Goal: Contribute content: Contribute content

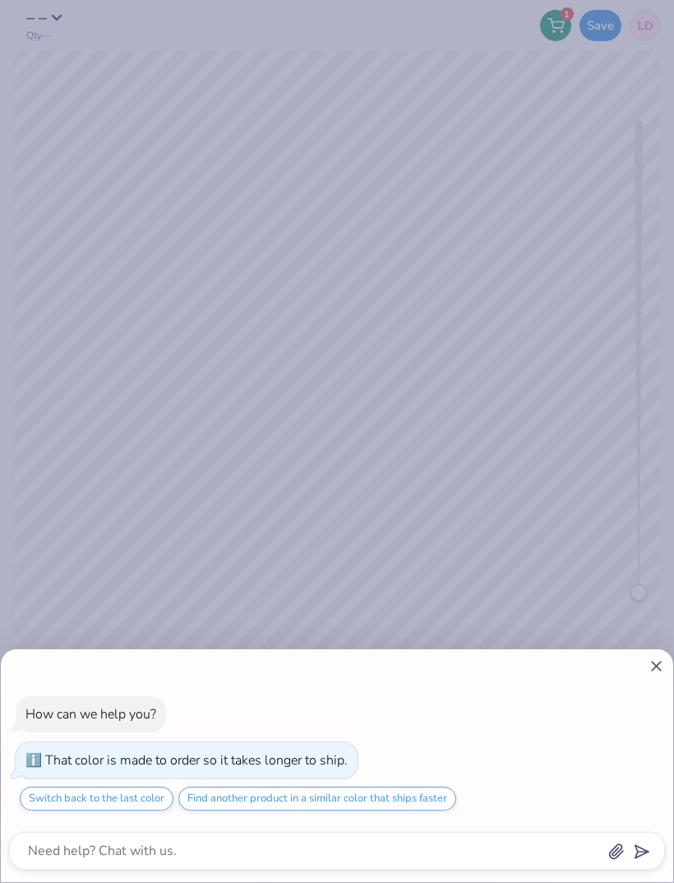
click at [654, 666] on icon at bounding box center [656, 665] width 17 height 17
type textarea "x"
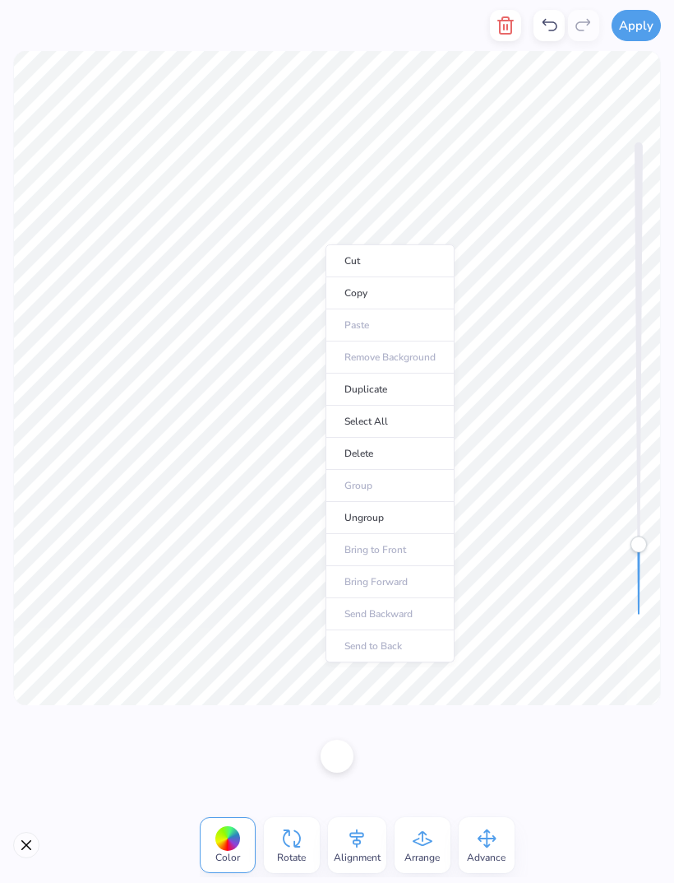
click at [391, 515] on li "Ungroup" at bounding box center [390, 518] width 129 height 32
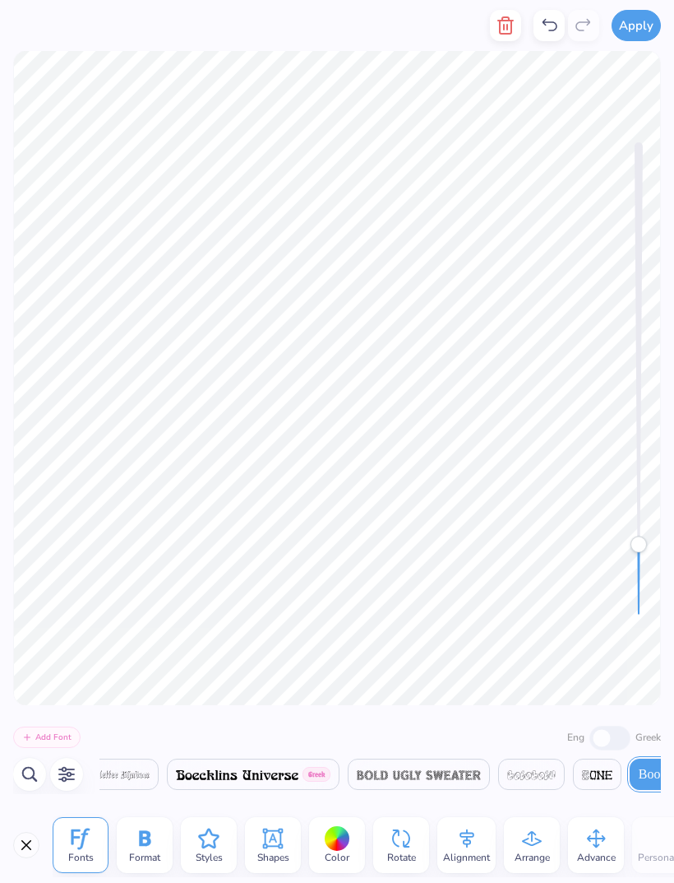
scroll to position [0, 3264]
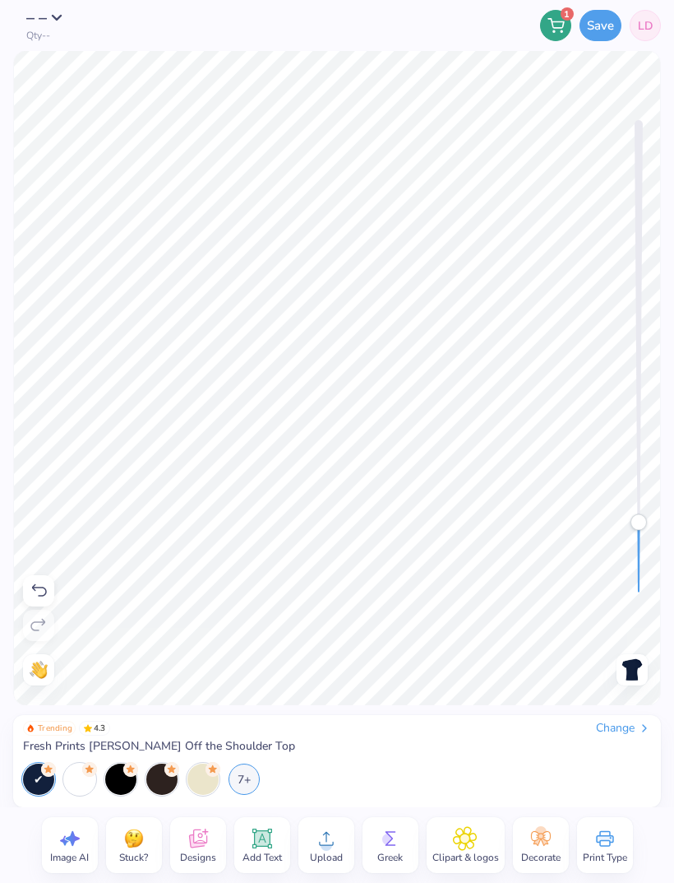
click at [255, 832] on icon at bounding box center [262, 838] width 20 height 20
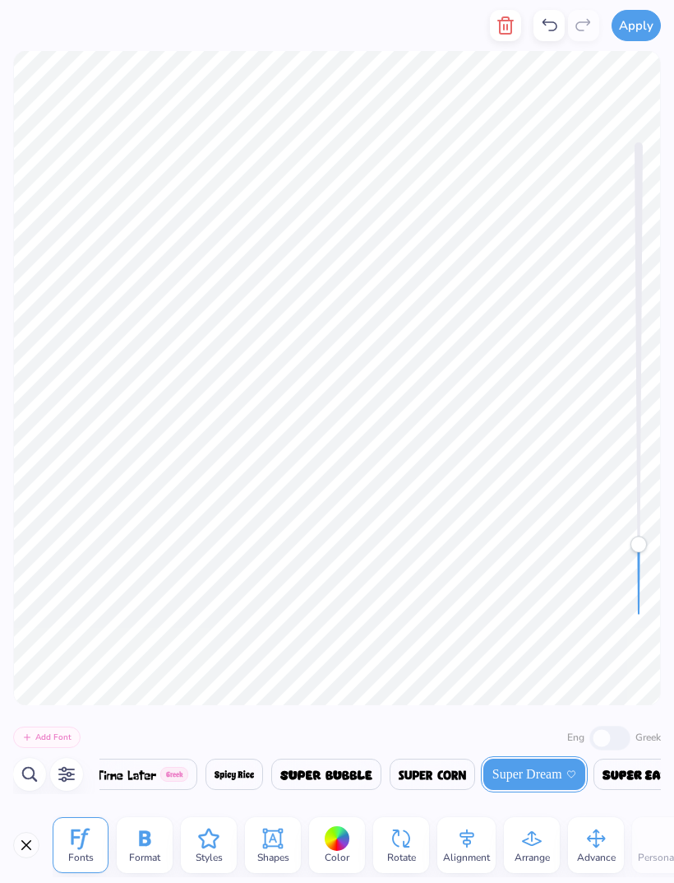
scroll to position [1, 4]
type textarea "epsilon omega"
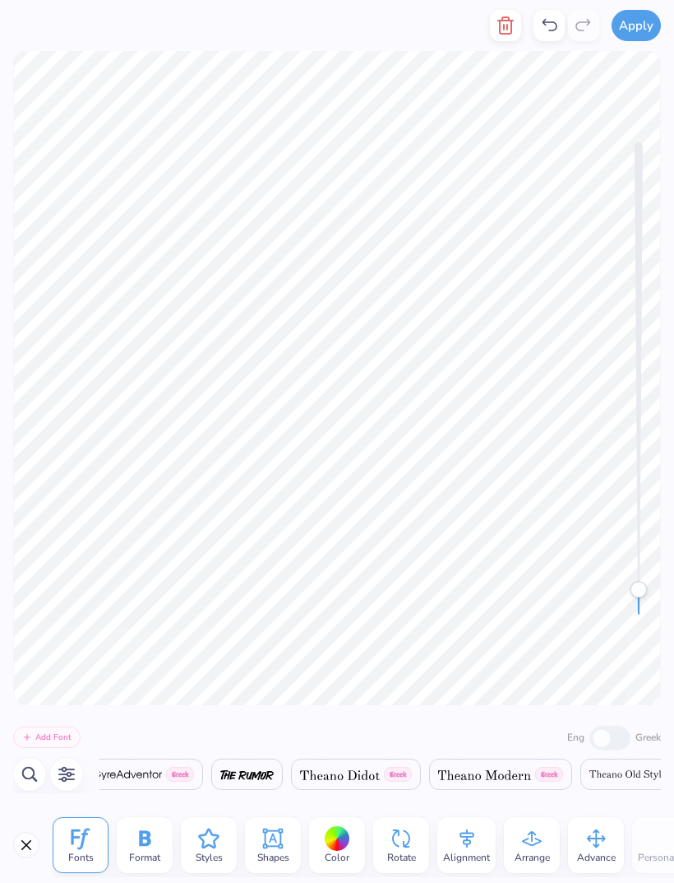
scroll to position [0, 30364]
click at [380, 775] on img at bounding box center [340, 775] width 80 height 10
click at [421, 762] on div "Greek" at bounding box center [356, 773] width 130 height 31
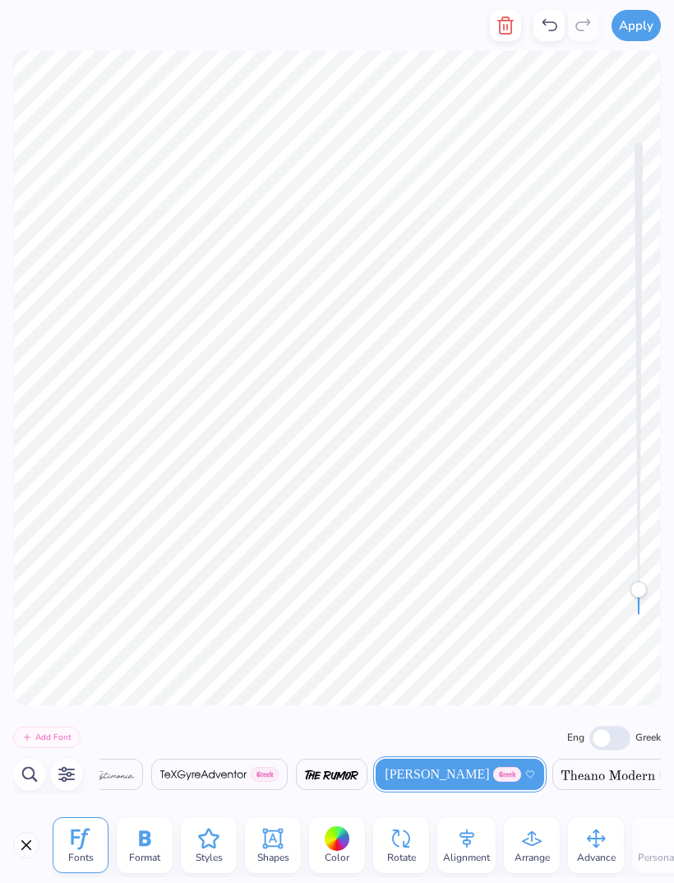
click at [204, 844] on icon at bounding box center [208, 838] width 21 height 20
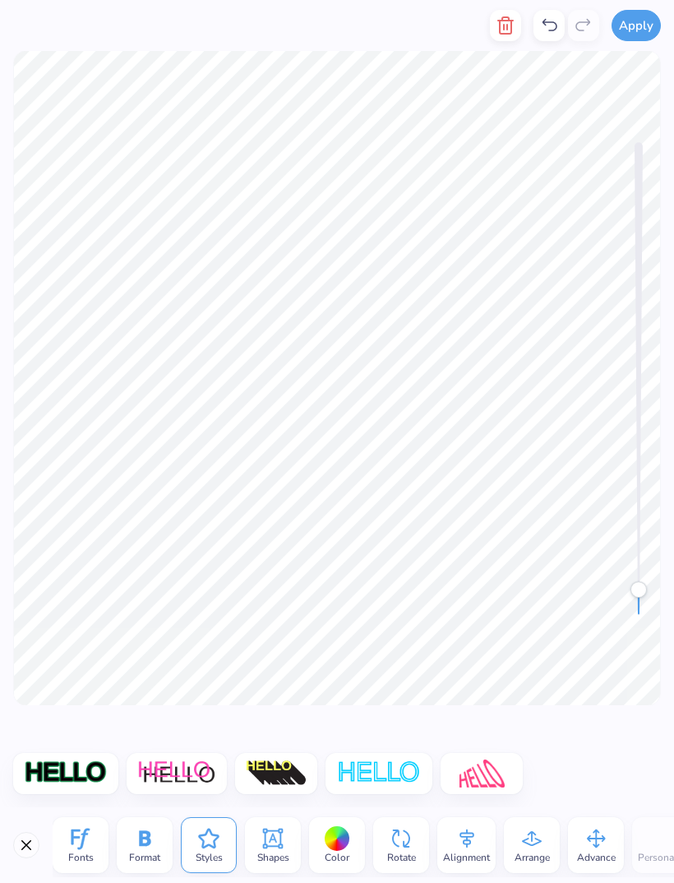
click at [276, 844] on icon at bounding box center [273, 838] width 25 height 25
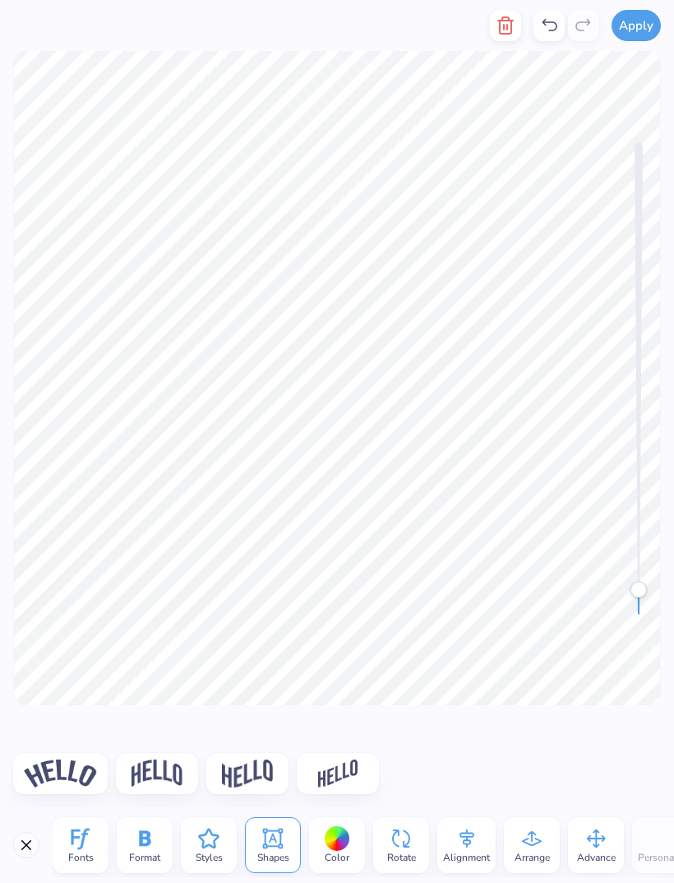
click at [63, 764] on img at bounding box center [60, 773] width 73 height 28
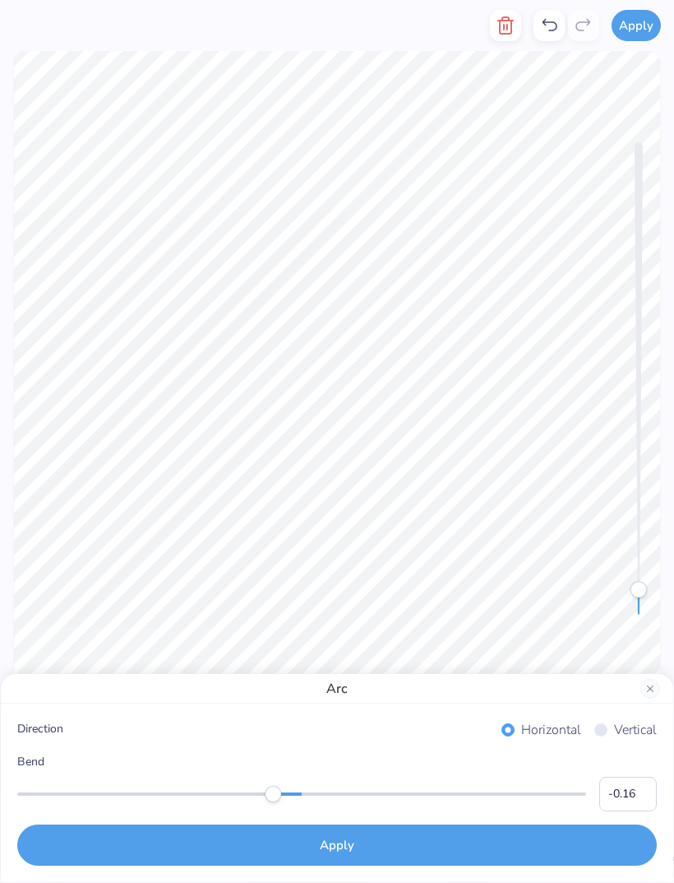
type input "-0.17"
type input "-0.31"
type input "-0.27"
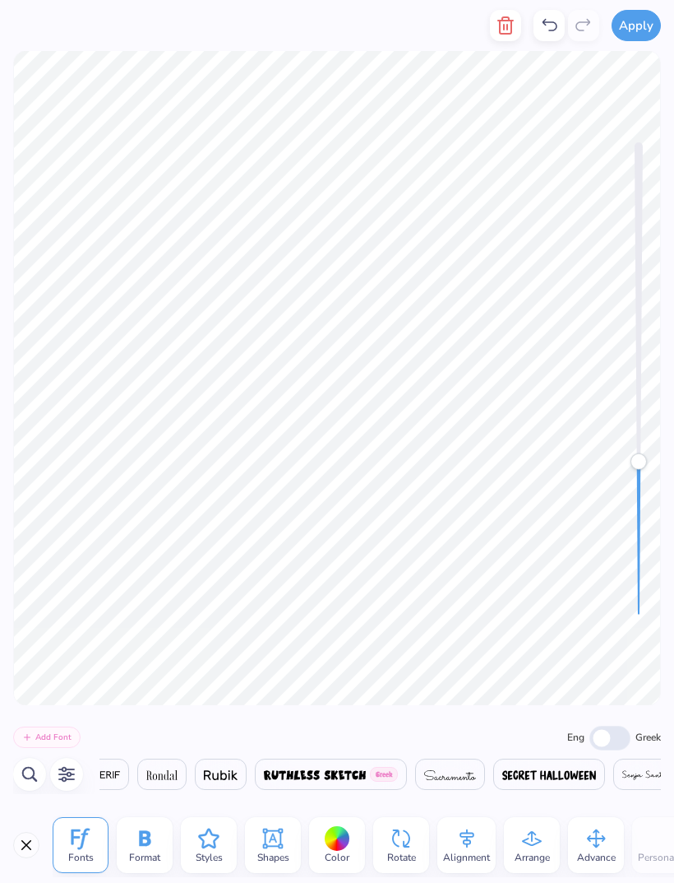
scroll to position [0, 30303]
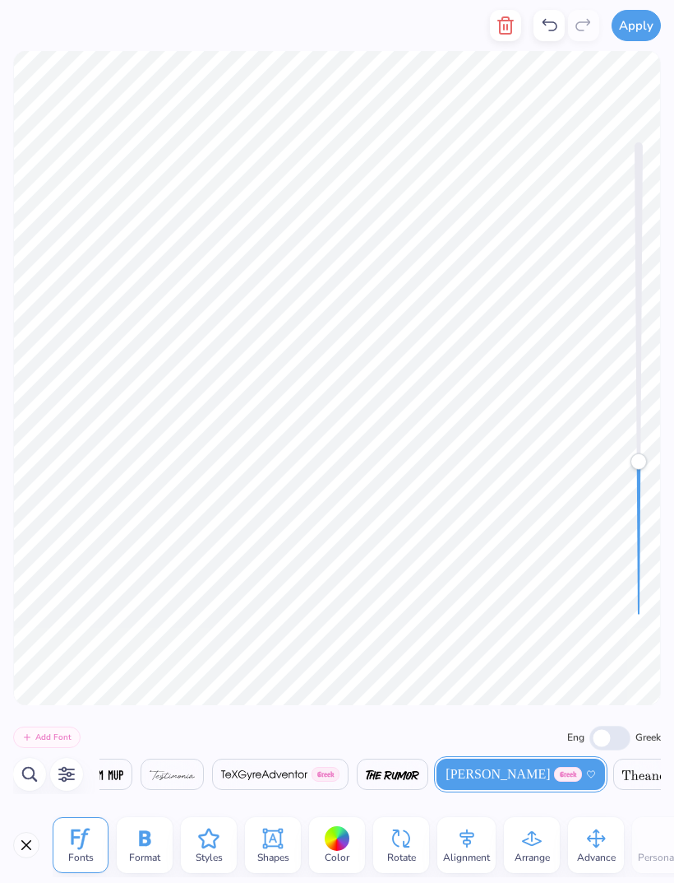
click at [504, 30] on line "button" at bounding box center [504, 27] width 0 height 5
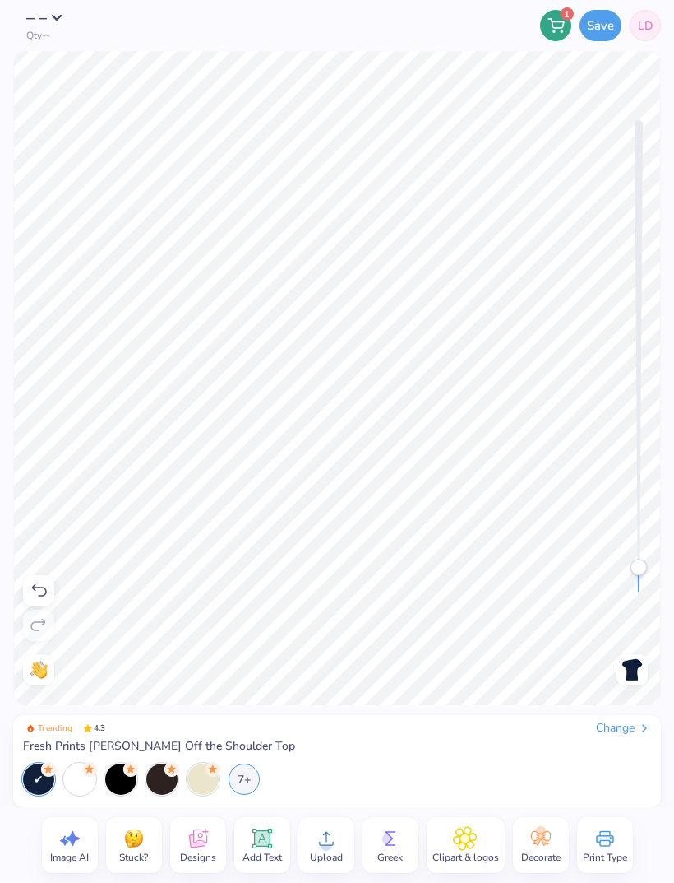
click at [213, 785] on div at bounding box center [203, 778] width 31 height 31
click at [129, 787] on div at bounding box center [120, 778] width 31 height 31
click at [41, 772] on icon at bounding box center [48, 769] width 15 height 15
click at [127, 780] on div at bounding box center [120, 778] width 31 height 31
click at [252, 779] on div "7+" at bounding box center [244, 778] width 31 height 31
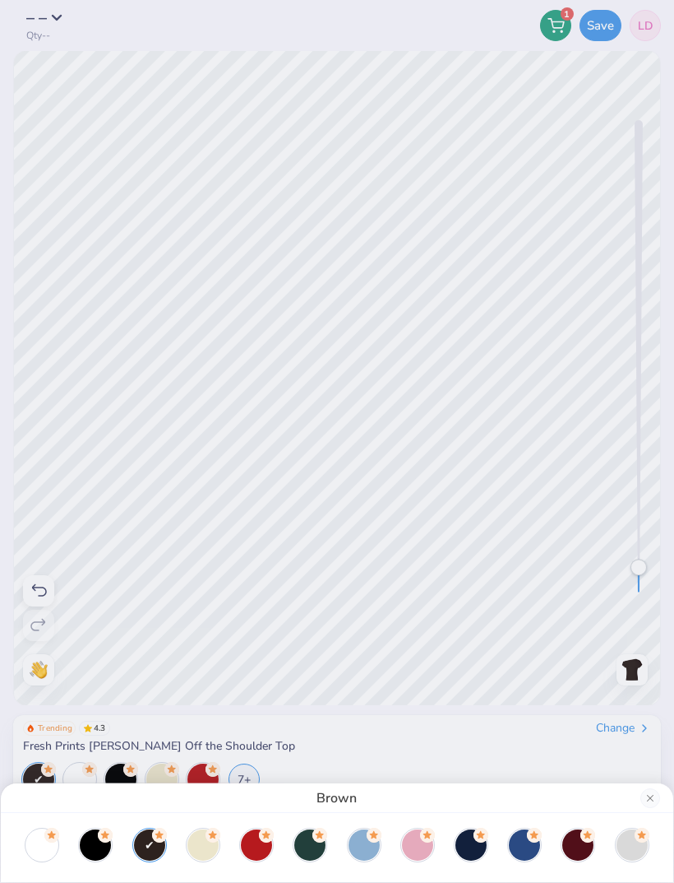
click at [471, 849] on div at bounding box center [471, 844] width 31 height 31
click at [520, 718] on div "Navy" at bounding box center [337, 441] width 674 height 883
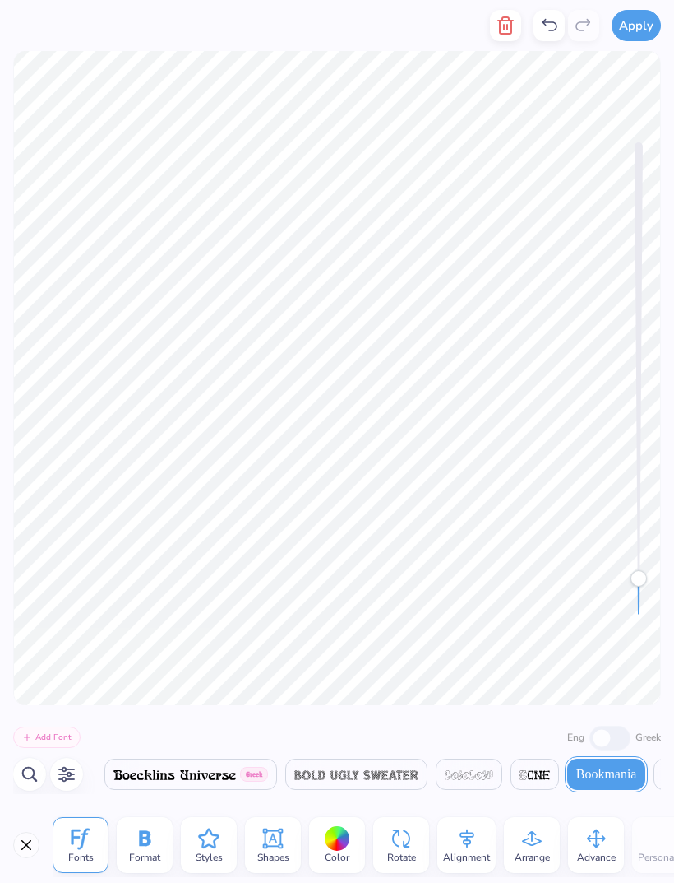
scroll to position [1, 4]
type textarea "E S T. 1 8 8 8 epsilon omega"
type textarea "E S T. 1 8 8 8"
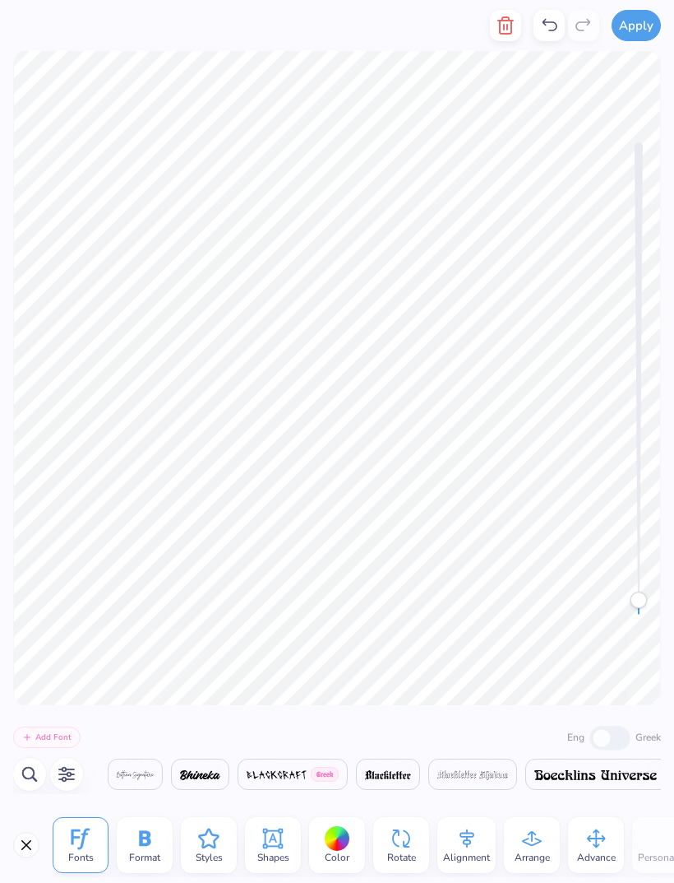
scroll to position [0, 3325]
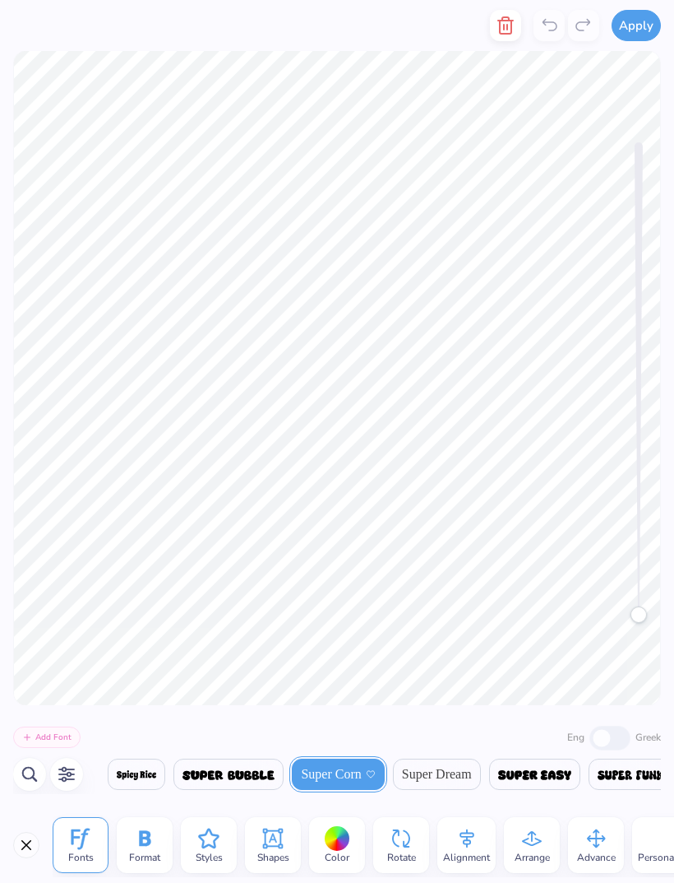
click at [503, 27] on icon "button" at bounding box center [506, 26] width 20 height 20
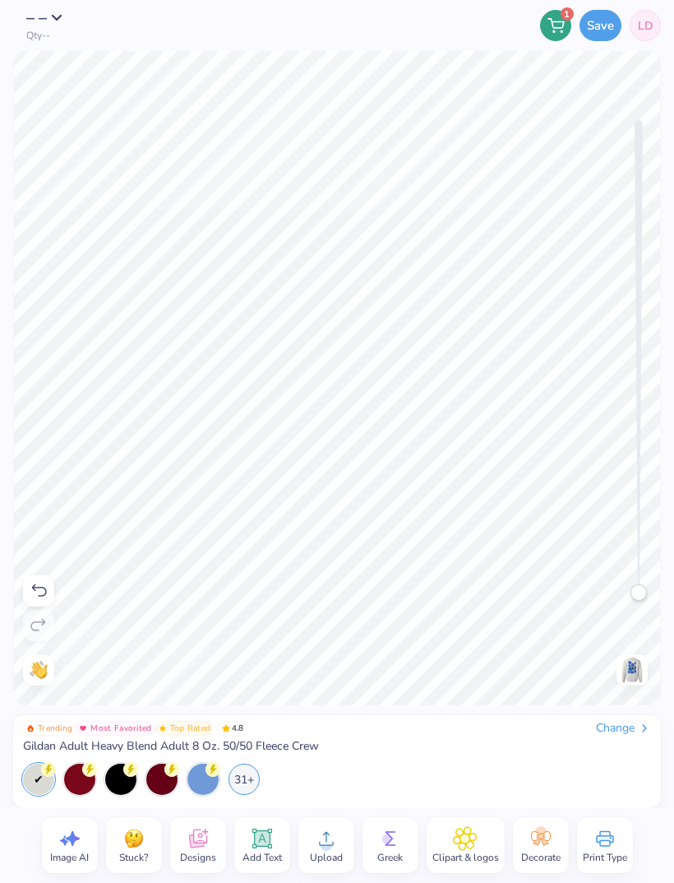
click at [200, 853] on span "Designs" at bounding box center [198, 856] width 36 height 13
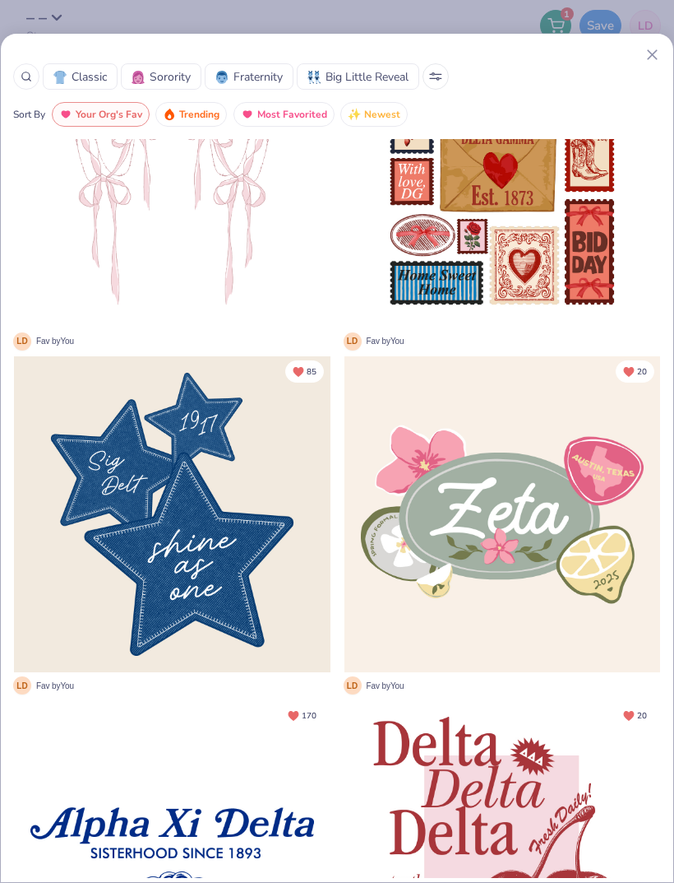
scroll to position [-36, 0]
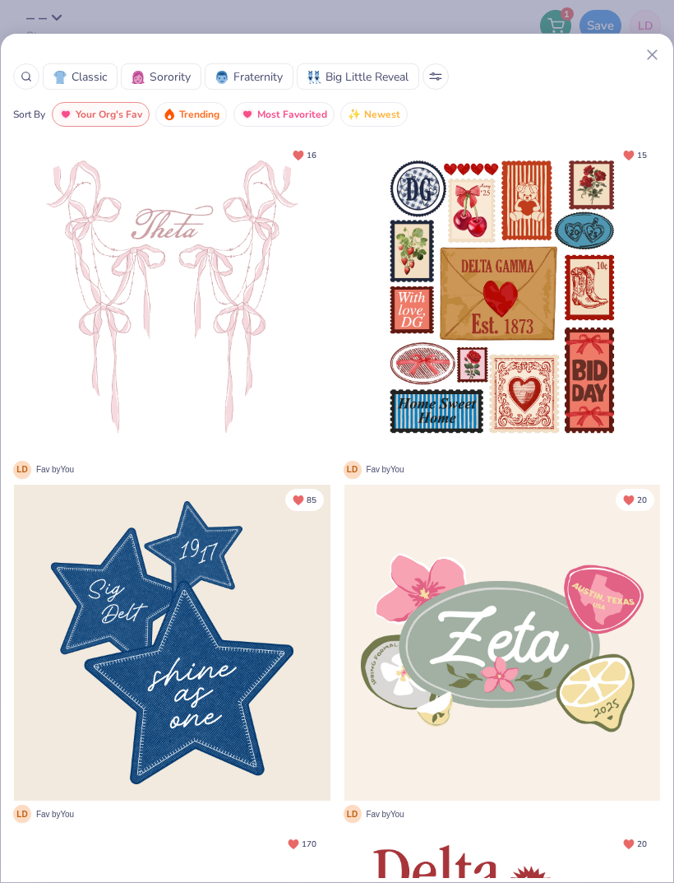
click at [173, 72] on span "Sorority" at bounding box center [170, 76] width 41 height 17
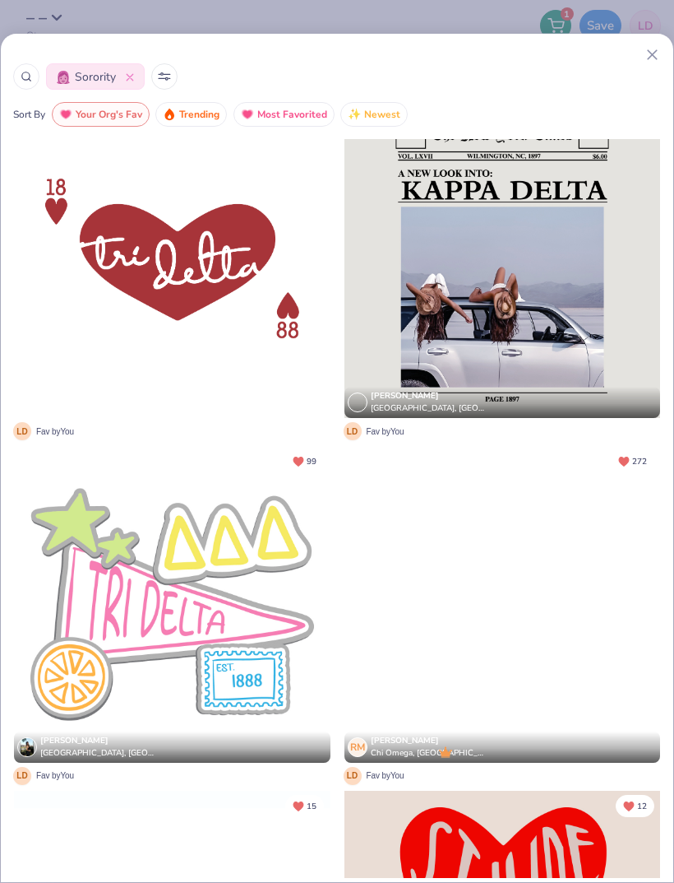
scroll to position [1763, 0]
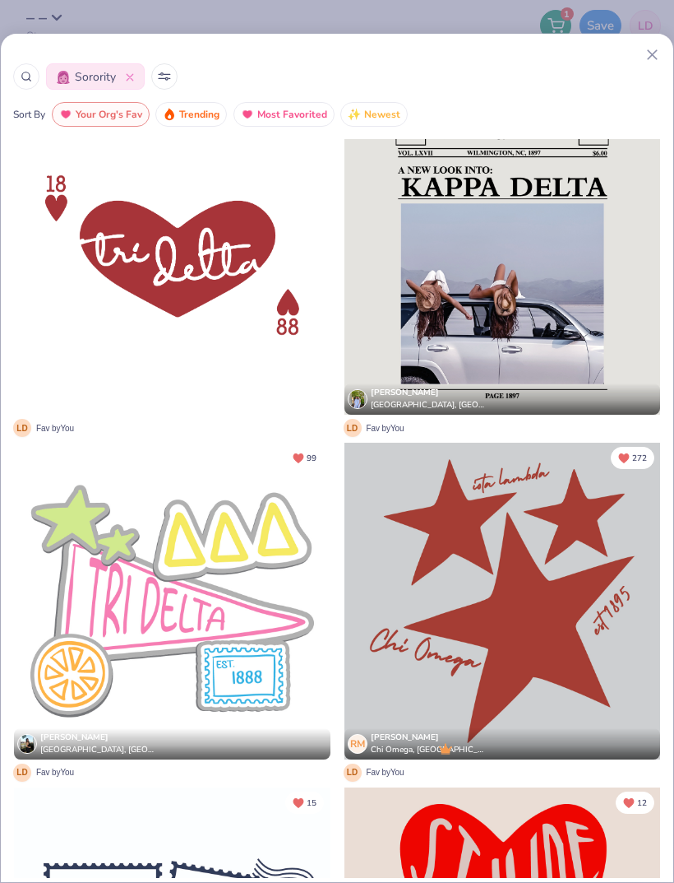
click at [220, 276] on div at bounding box center [172, 257] width 317 height 317
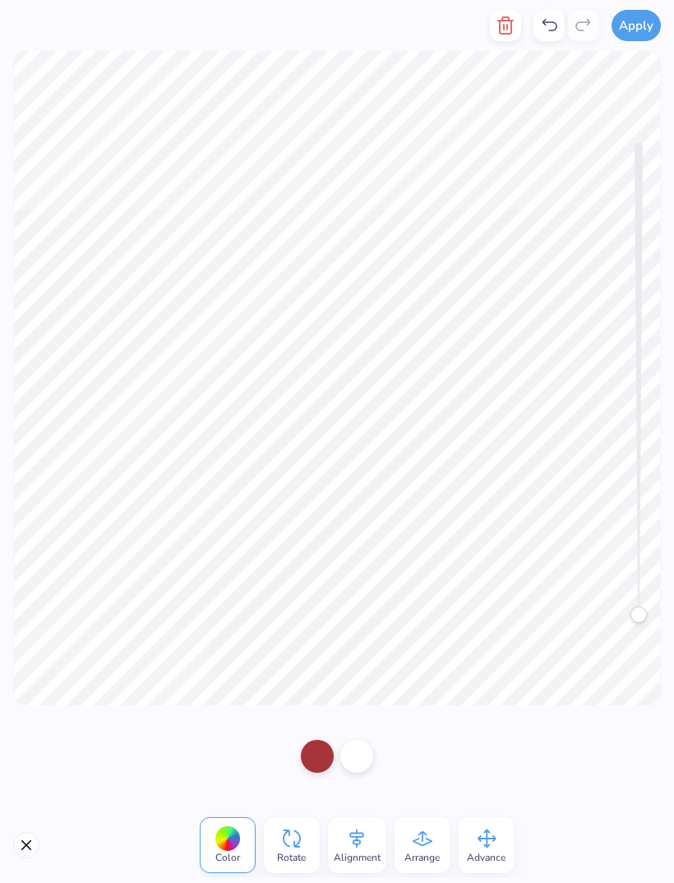
click at [315, 755] on div at bounding box center [317, 755] width 33 height 33
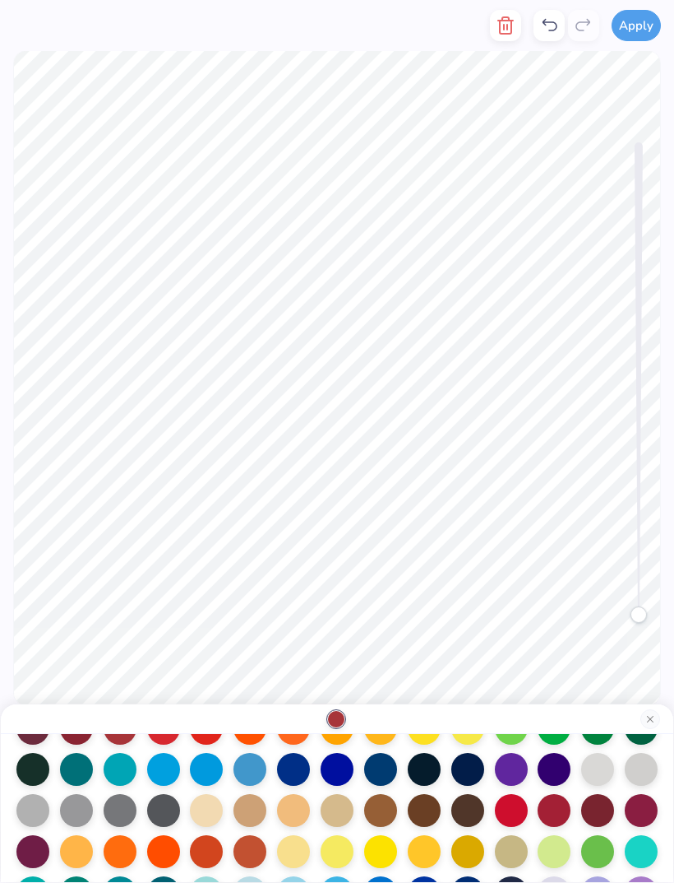
scroll to position [125, 0]
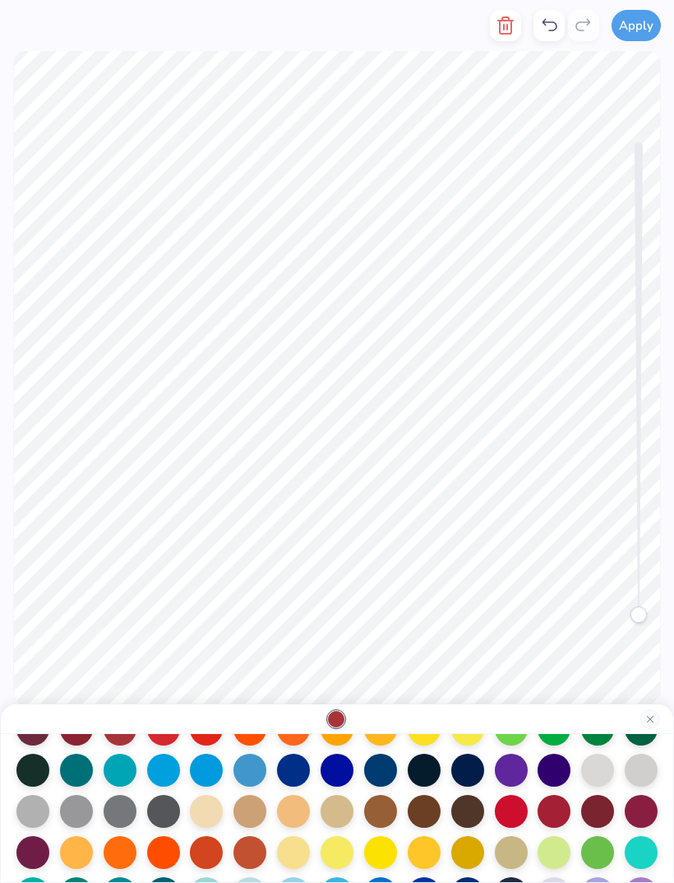
click at [297, 773] on div at bounding box center [293, 769] width 33 height 33
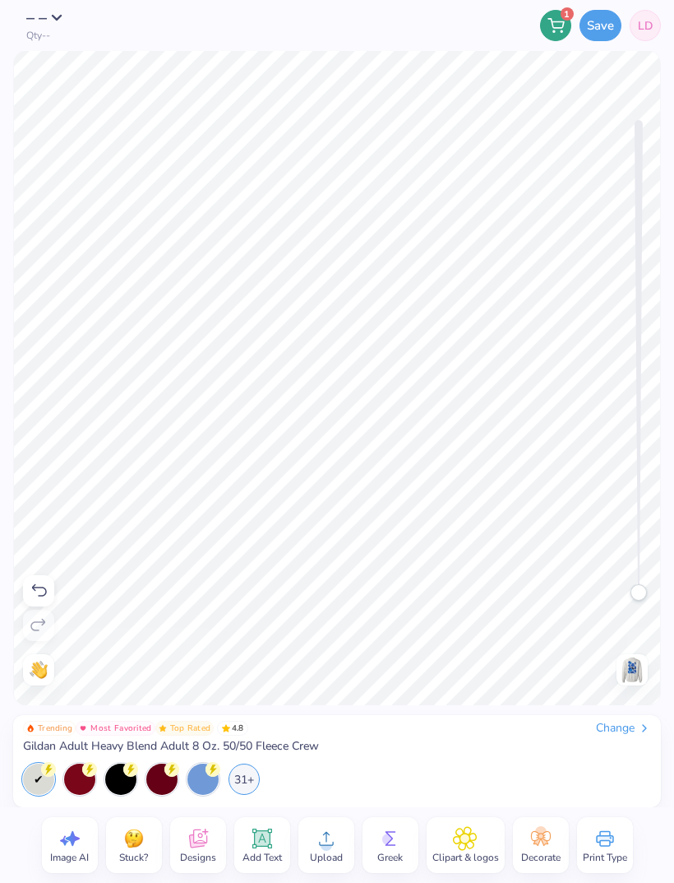
click at [625, 674] on img at bounding box center [632, 669] width 26 height 26
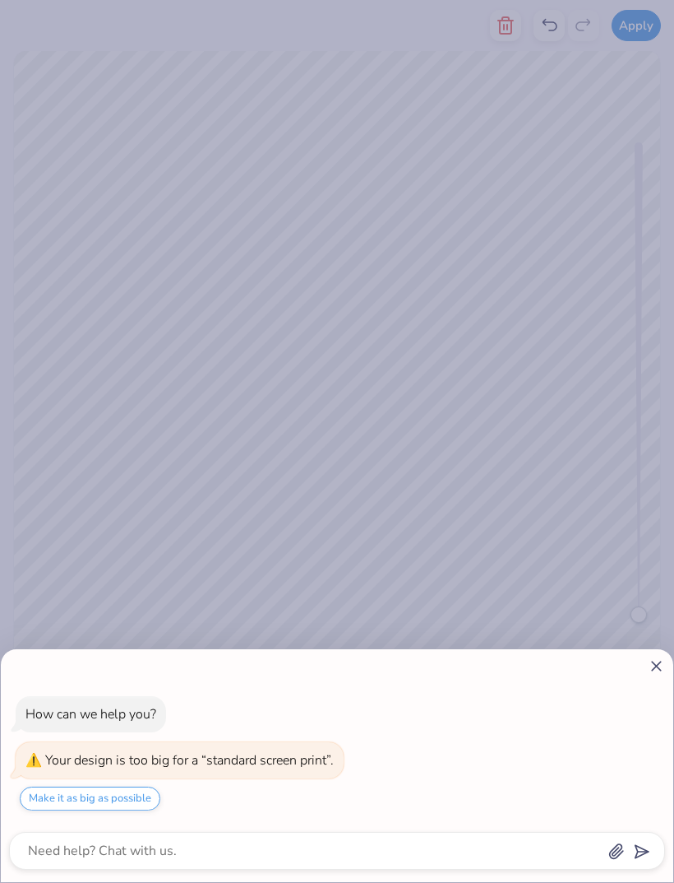
click at [450, 587] on div "How can we help you? Your design is too big for a “standard screen print”. Make…" at bounding box center [337, 441] width 674 height 883
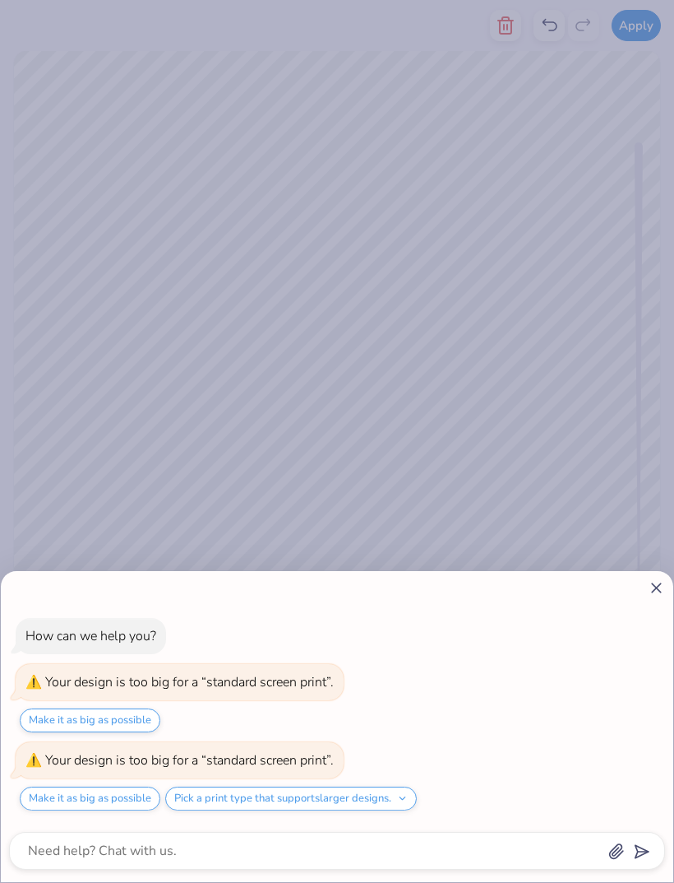
click at [124, 797] on button "Make it as big as possible" at bounding box center [90, 798] width 141 height 24
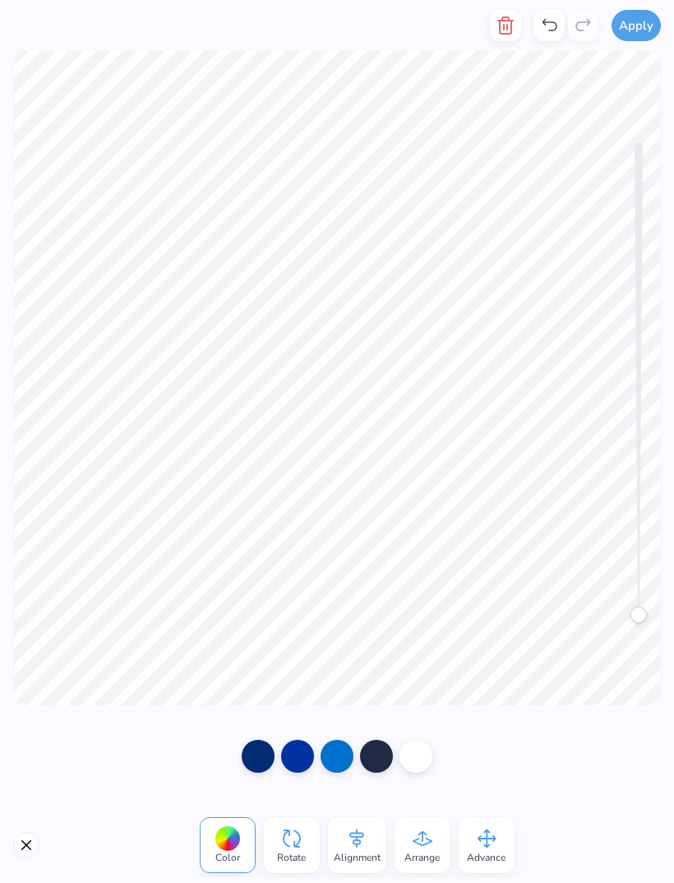
type textarea "x"
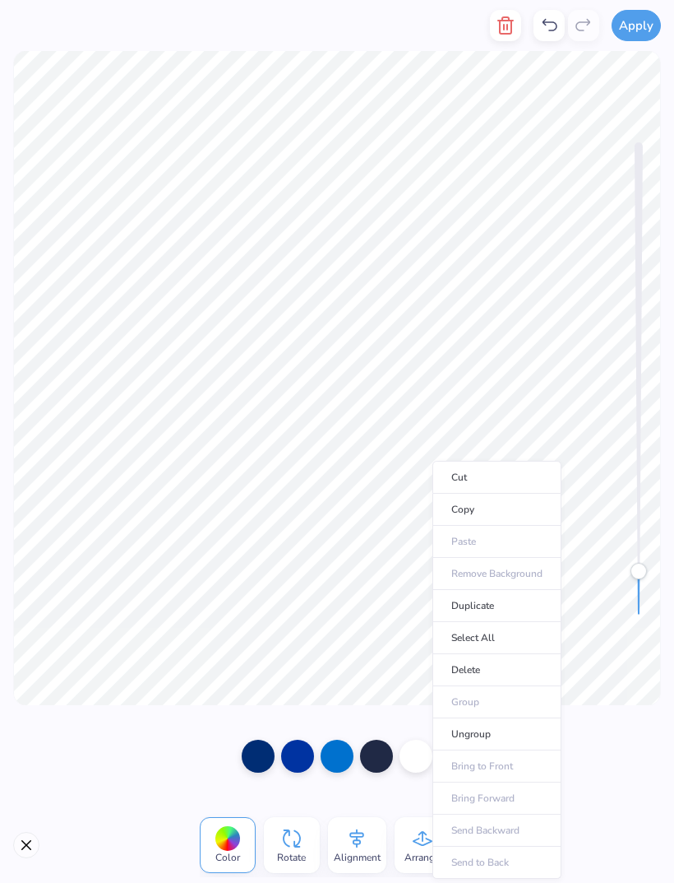
click at [483, 730] on li "Ungroup" at bounding box center [497, 734] width 129 height 32
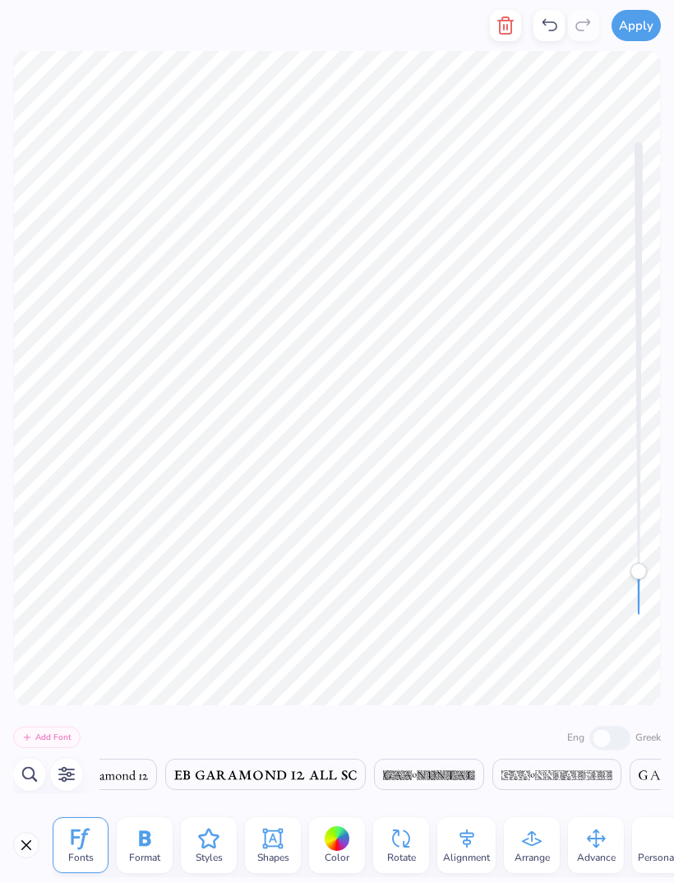
scroll to position [0, 14069]
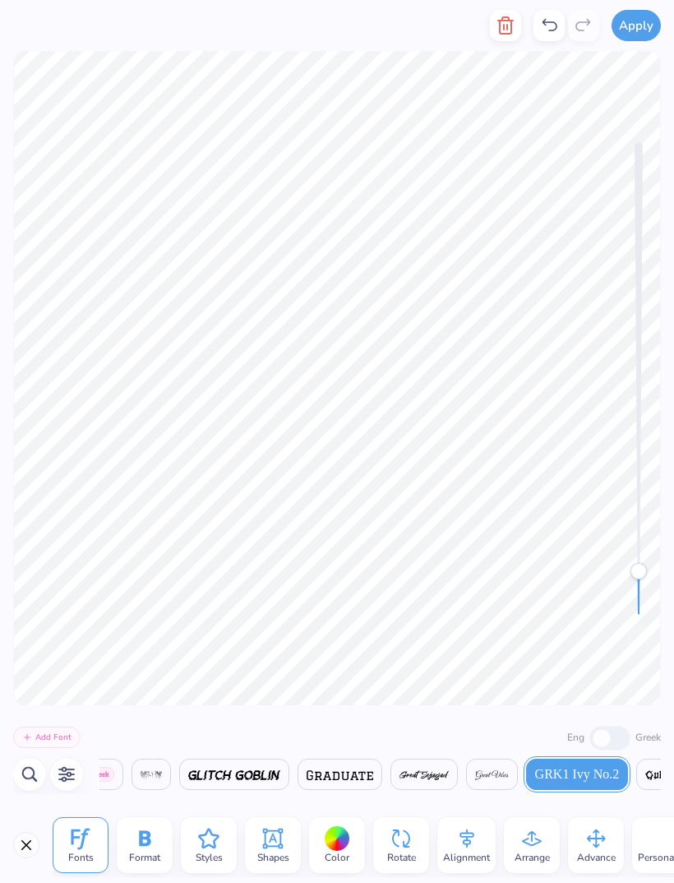
click at [498, 23] on icon "button" at bounding box center [506, 26] width 20 height 20
click at [504, 25] on line "button" at bounding box center [504, 27] width 0 height 5
click at [507, 27] on icon "button" at bounding box center [506, 26] width 20 height 20
click at [506, 12] on button "button" at bounding box center [505, 25] width 31 height 31
click at [511, 26] on icon "button" at bounding box center [506, 26] width 20 height 20
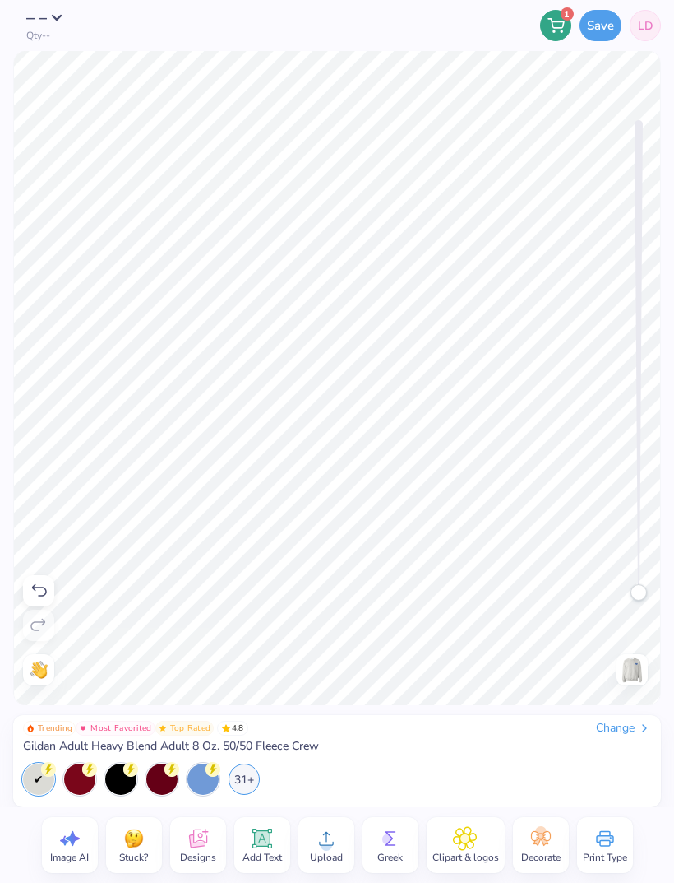
click at [632, 667] on img at bounding box center [632, 669] width 26 height 26
click at [636, 665] on img at bounding box center [632, 669] width 26 height 26
click at [603, 25] on button "Save" at bounding box center [601, 25] width 42 height 31
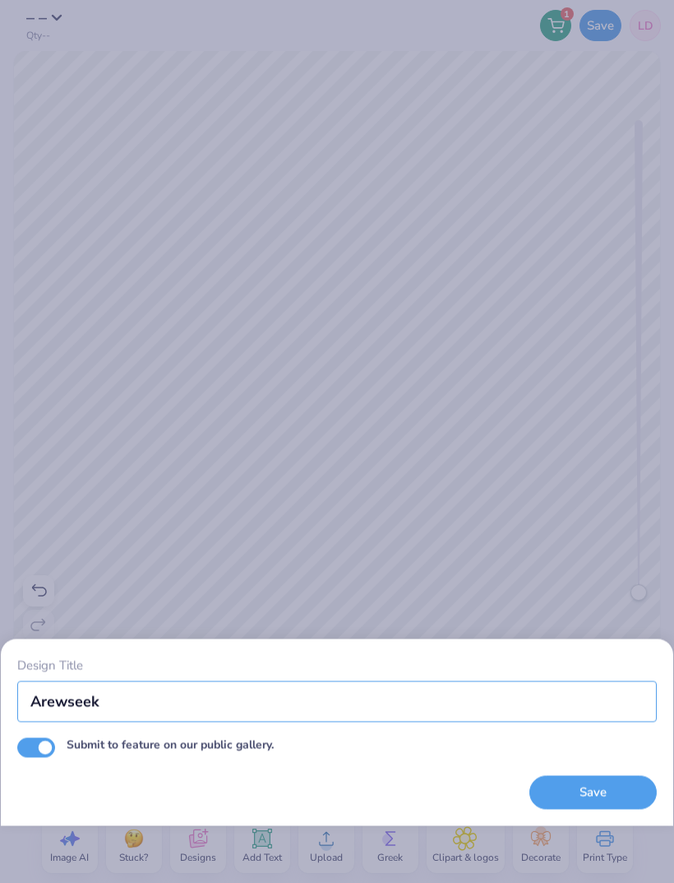
type input "Arewseek"
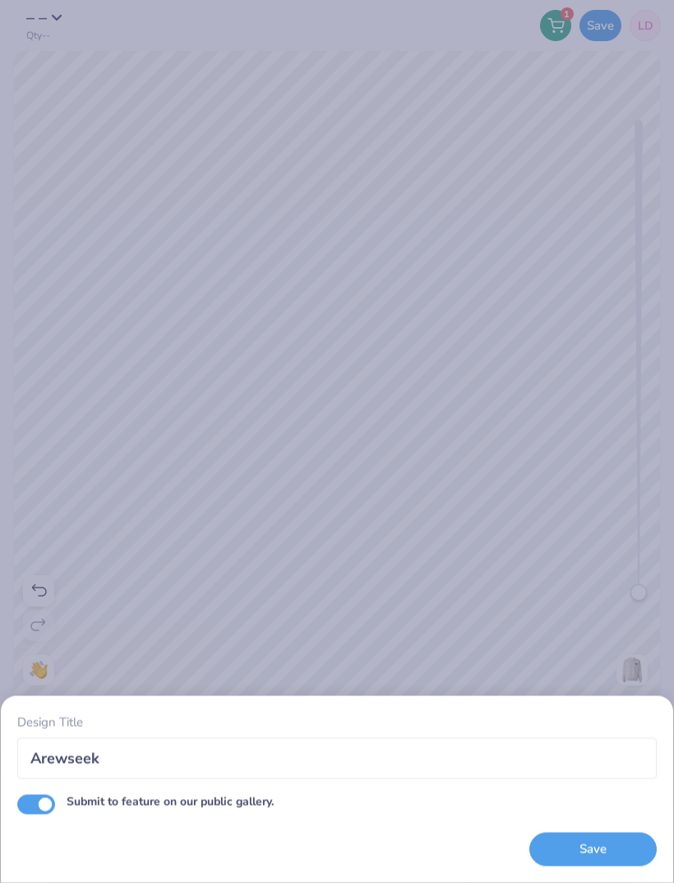
click at [38, 811] on input "Submit to feature on our public gallery." at bounding box center [36, 804] width 38 height 20
checkbox input "false"
click at [44, 816] on div "Design Title Arewseek Submit to feature on our public gallery. Save" at bounding box center [337, 789] width 640 height 154
click at [577, 852] on button "Save" at bounding box center [593, 849] width 127 height 34
click at [576, 852] on div "Save" at bounding box center [593, 849] width 127 height 34
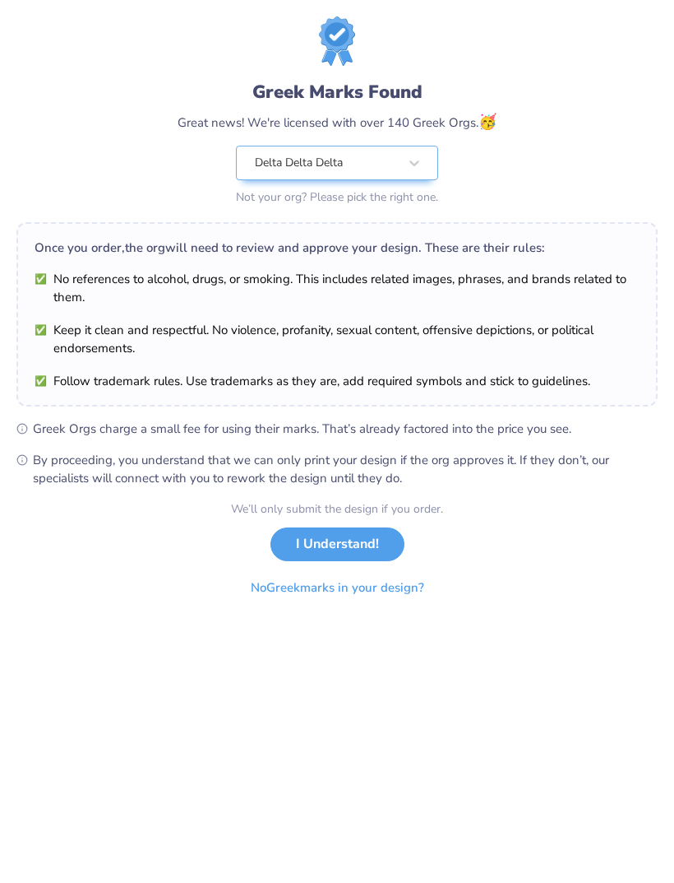
click at [317, 553] on button "I Understand!" at bounding box center [338, 544] width 134 height 34
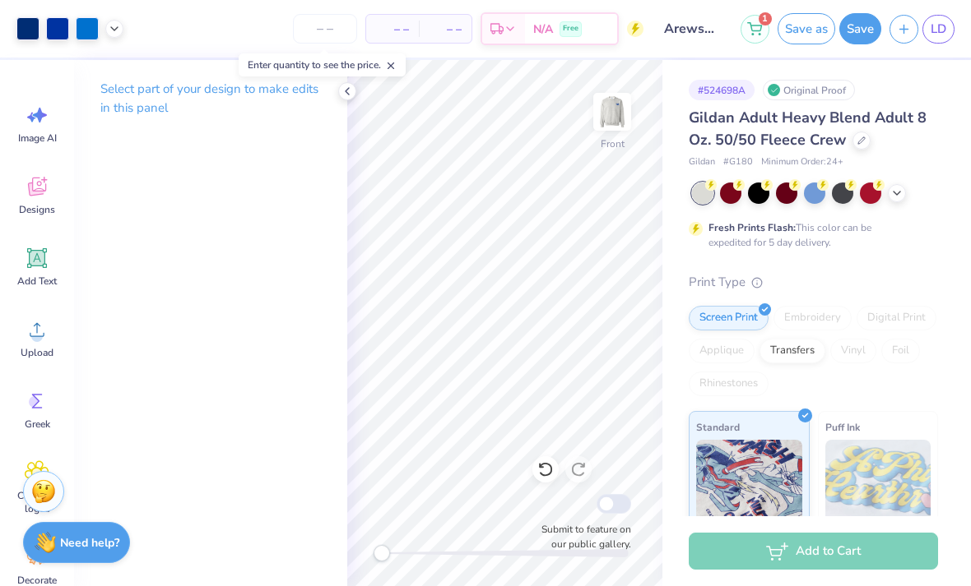
click at [345, 98] on div at bounding box center [347, 91] width 18 height 18
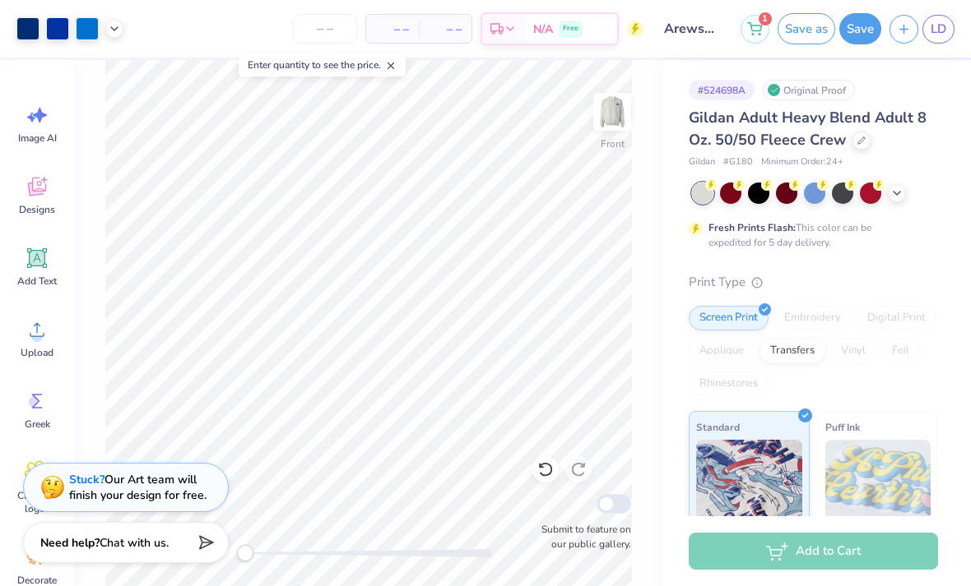
click at [392, 64] on icon at bounding box center [391, 66] width 12 height 12
